Goal: Find specific page/section: Find specific page/section

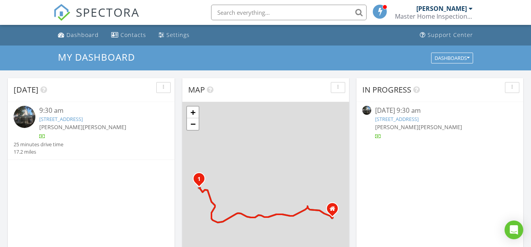
click at [404, 120] on link "405 E 4th St, Newport, KY 41071" at bounding box center [397, 119] width 44 height 7
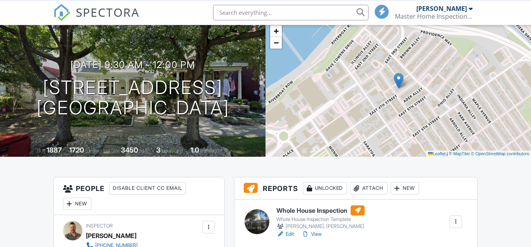
scroll to position [159, 0]
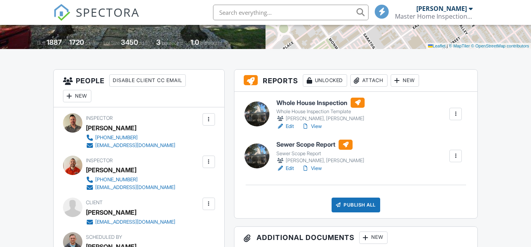
click at [305, 102] on h6 "Whole House Inspection" at bounding box center [321, 103] width 88 height 10
